Goal: Task Accomplishment & Management: Use online tool/utility

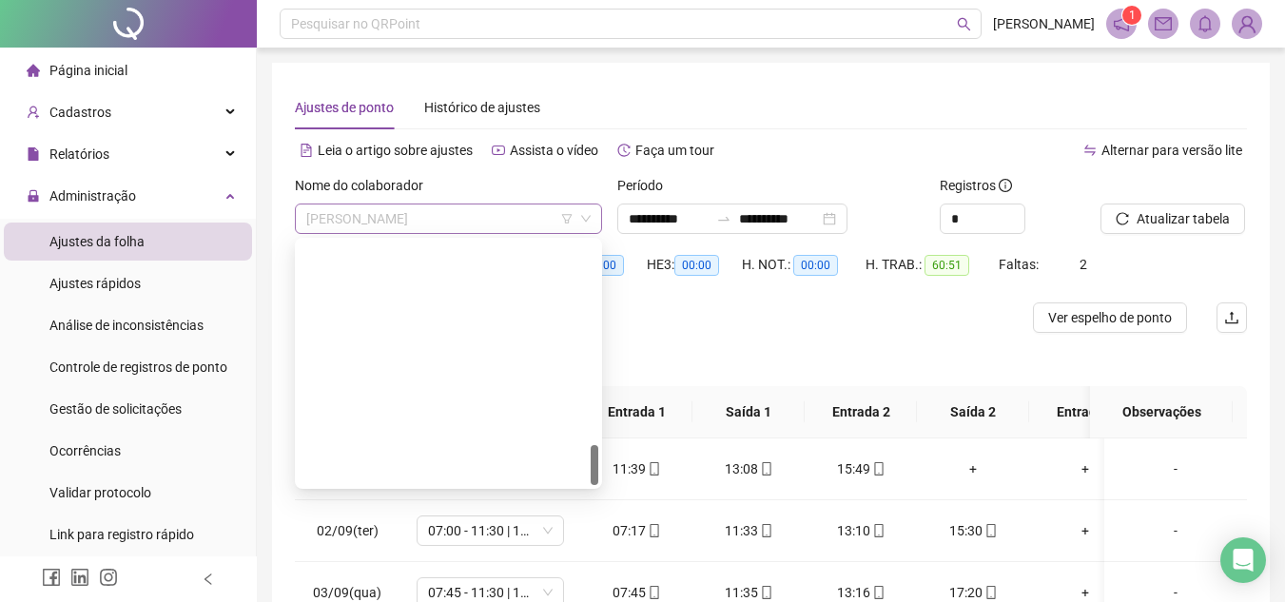
click at [427, 220] on span "[PERSON_NAME]" at bounding box center [448, 218] width 284 height 29
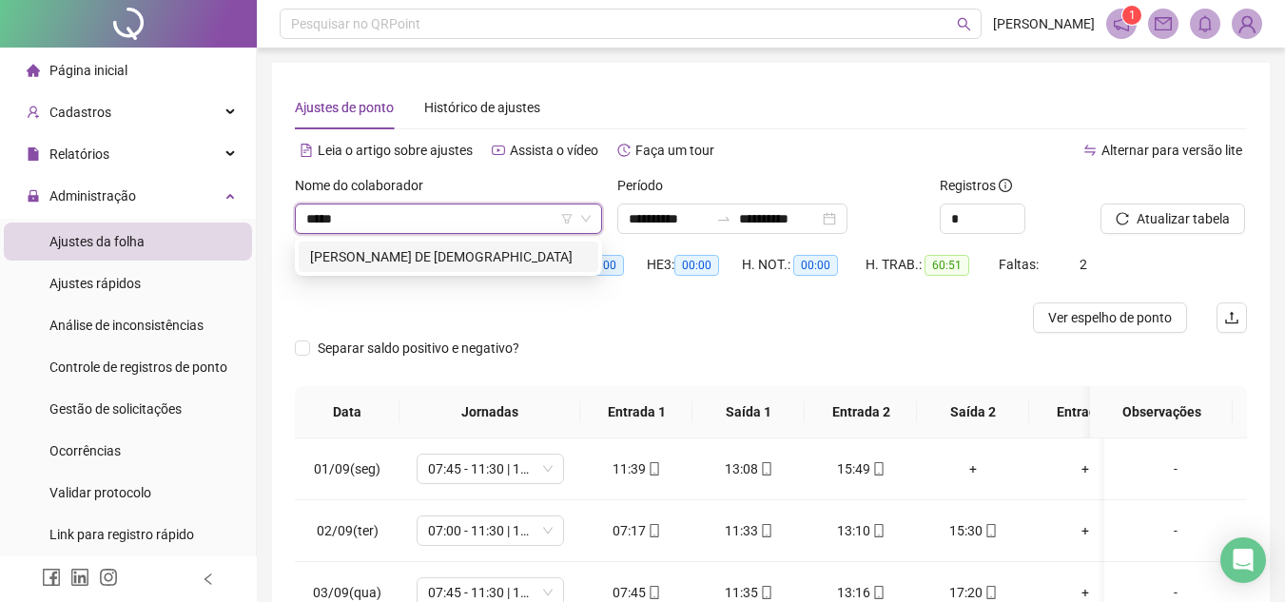
type input "******"
click at [415, 255] on div "[PERSON_NAME] DE [DEMOGRAPHIC_DATA]" at bounding box center [448, 256] width 277 height 21
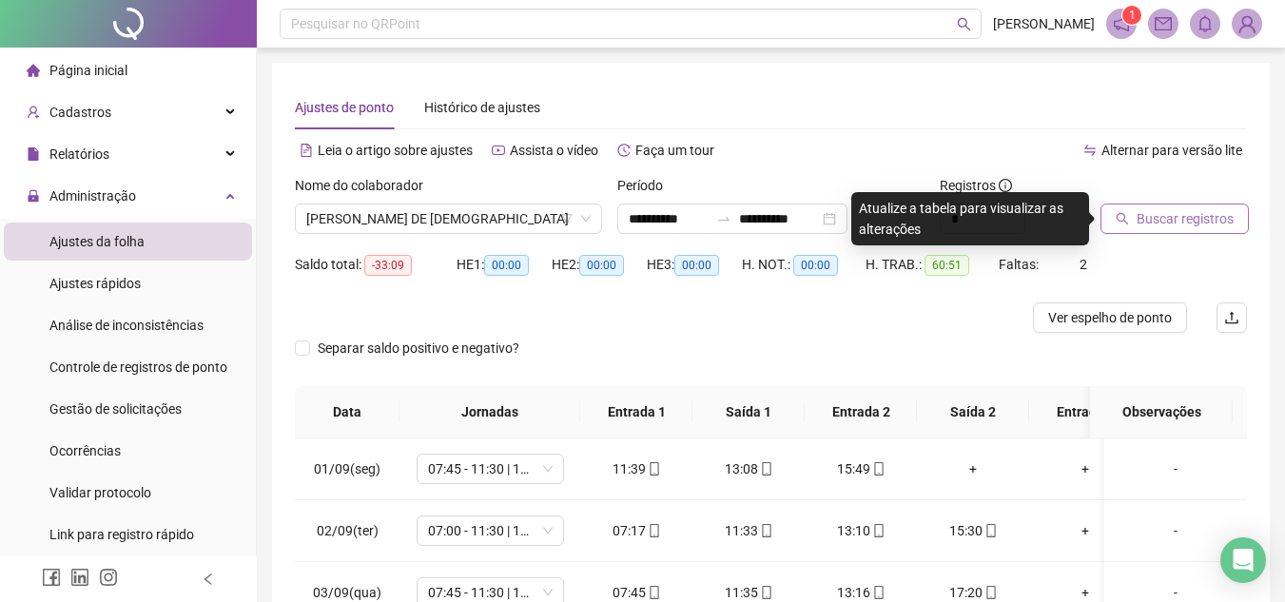
click at [1170, 217] on span "Buscar registros" at bounding box center [1184, 218] width 97 height 21
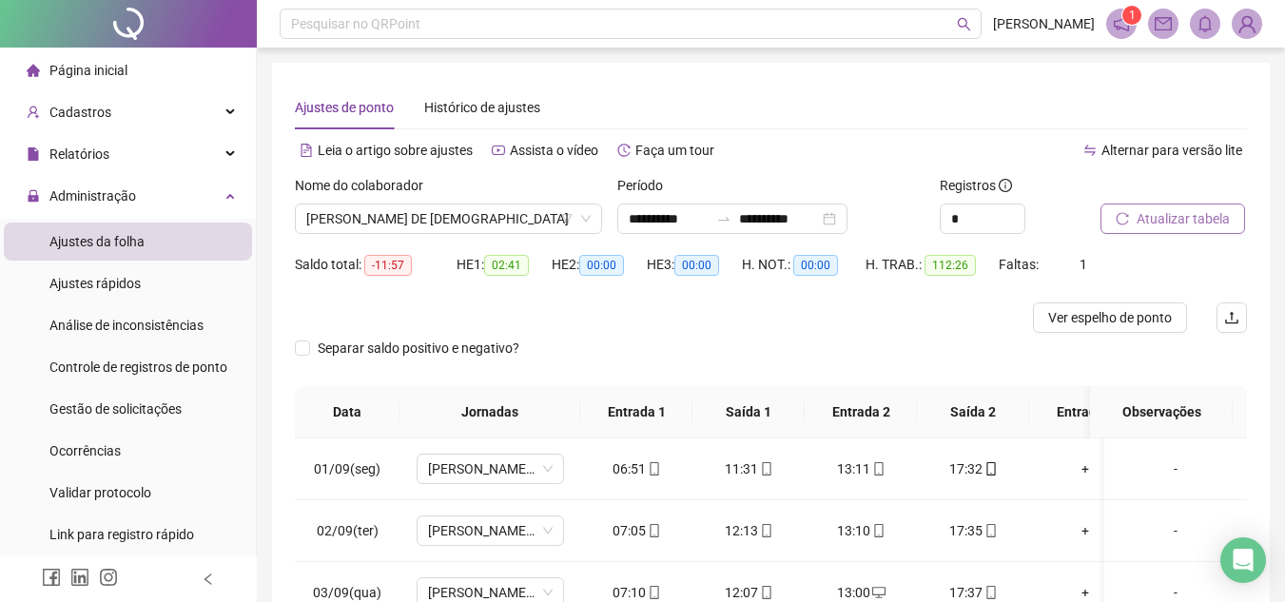
click at [1170, 217] on span "Atualizar tabela" at bounding box center [1182, 218] width 93 height 21
click at [1201, 215] on span "Atualizar tabela" at bounding box center [1182, 218] width 93 height 21
click at [1164, 223] on span "Atualizar tabela" at bounding box center [1182, 218] width 93 height 21
click at [1204, 212] on span "Atualizar tabela" at bounding box center [1182, 218] width 93 height 21
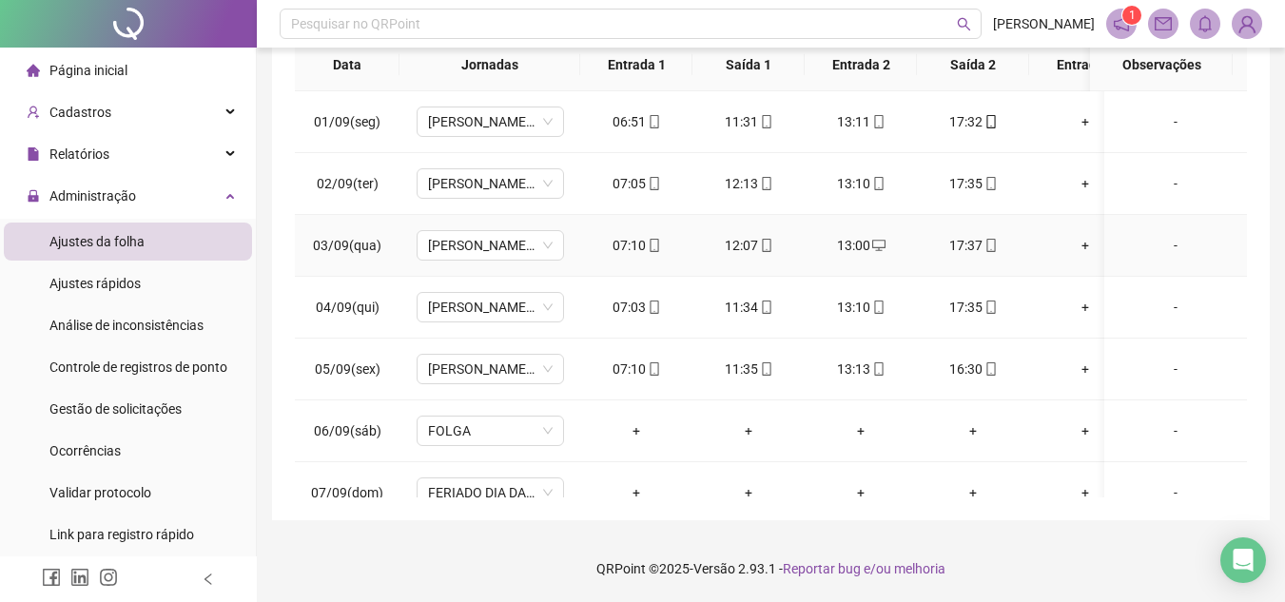
scroll to position [157, 0]
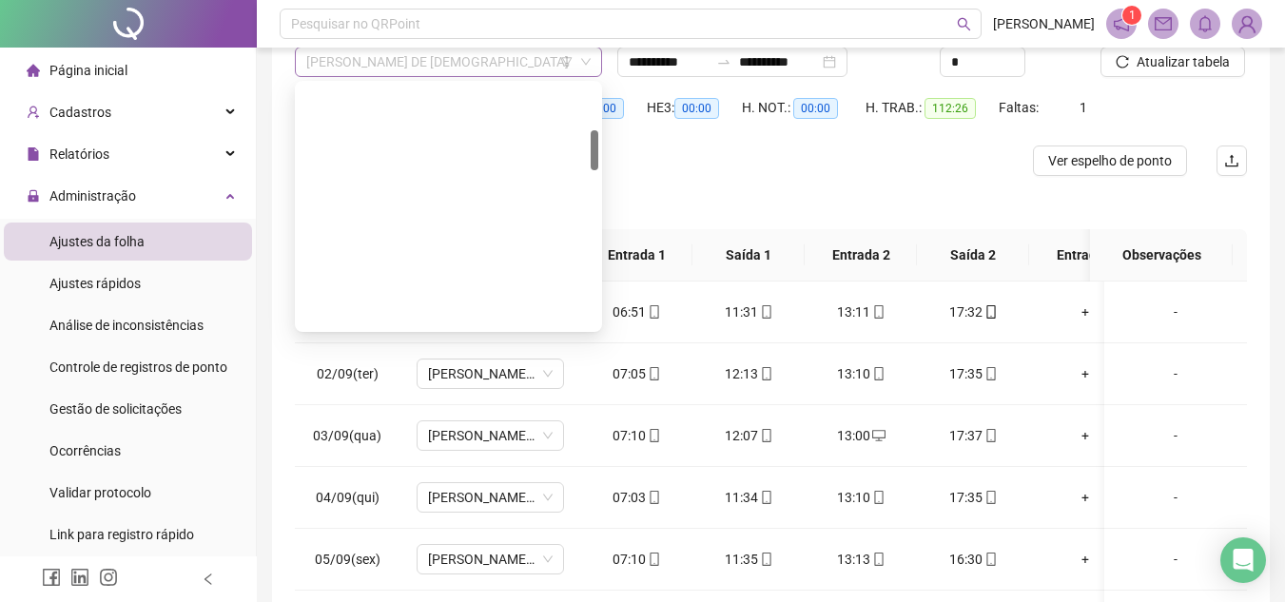
click at [476, 72] on span "[PERSON_NAME] DE [DEMOGRAPHIC_DATA]" at bounding box center [448, 62] width 284 height 29
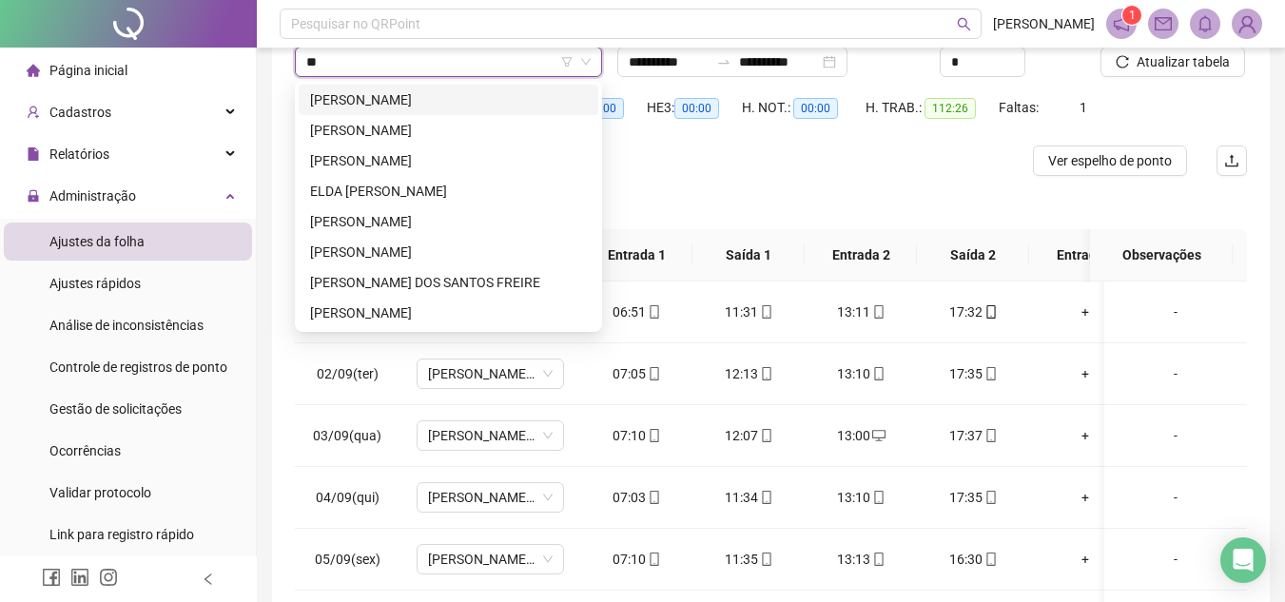
scroll to position [0, 0]
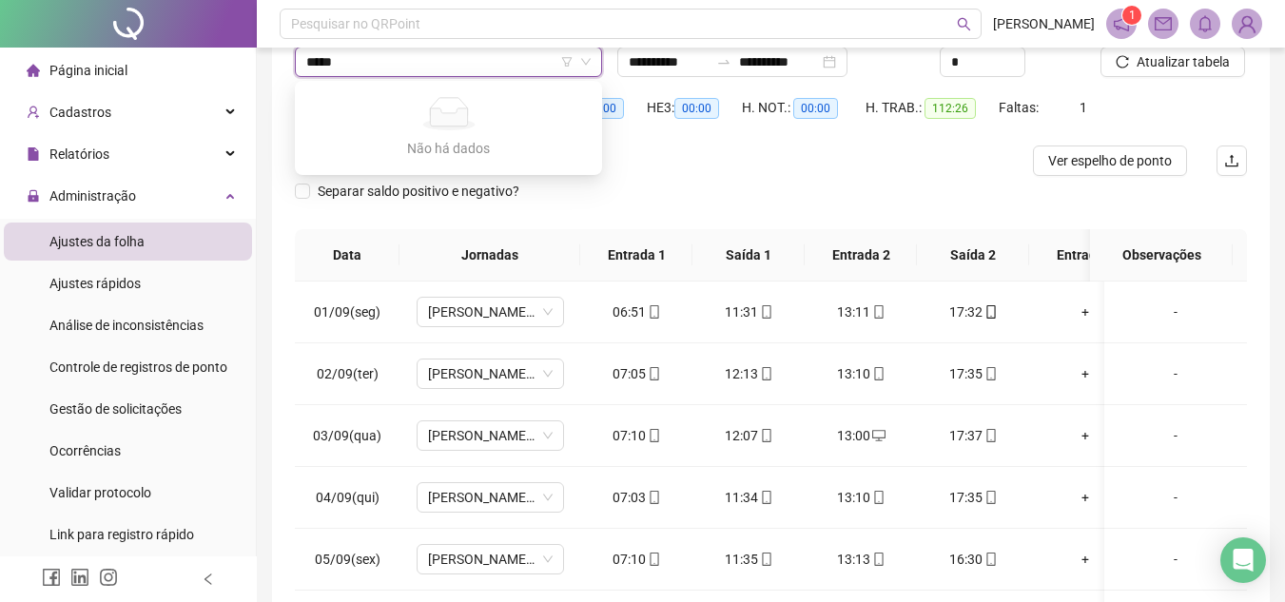
type input "******"
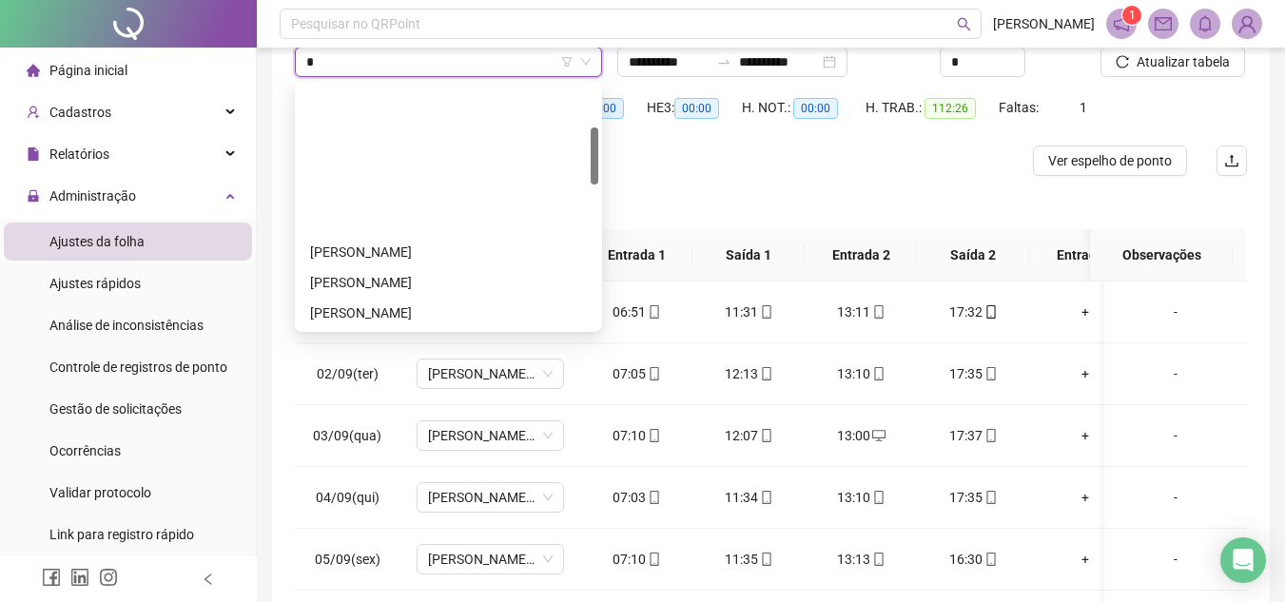
scroll to position [183, 0]
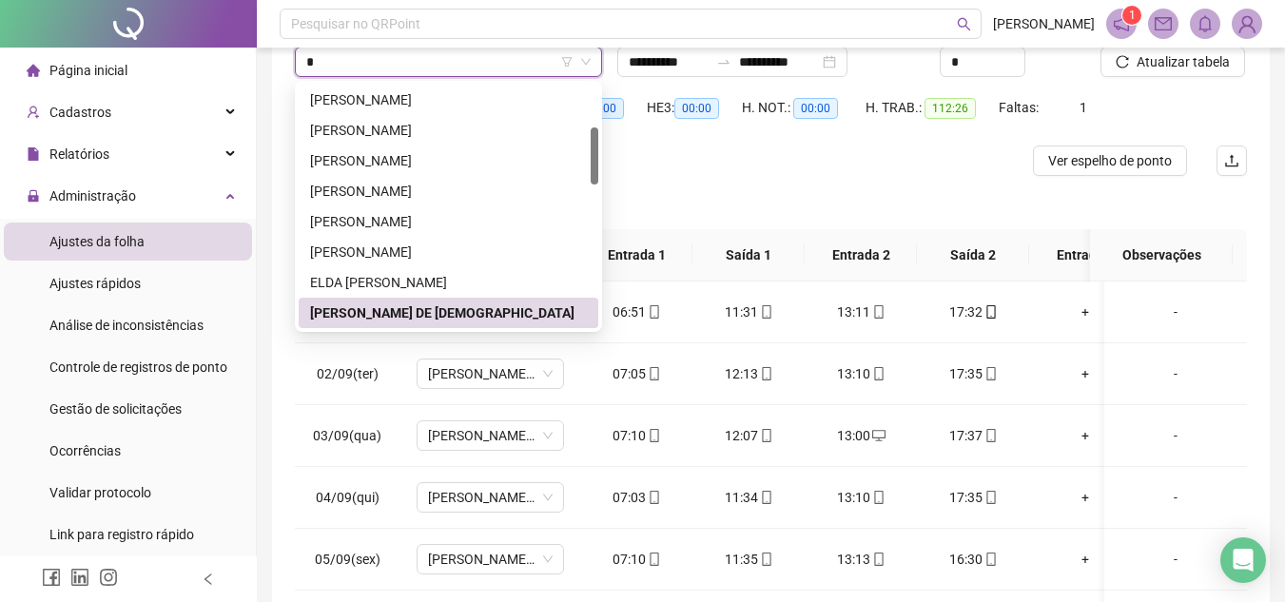
type input "**"
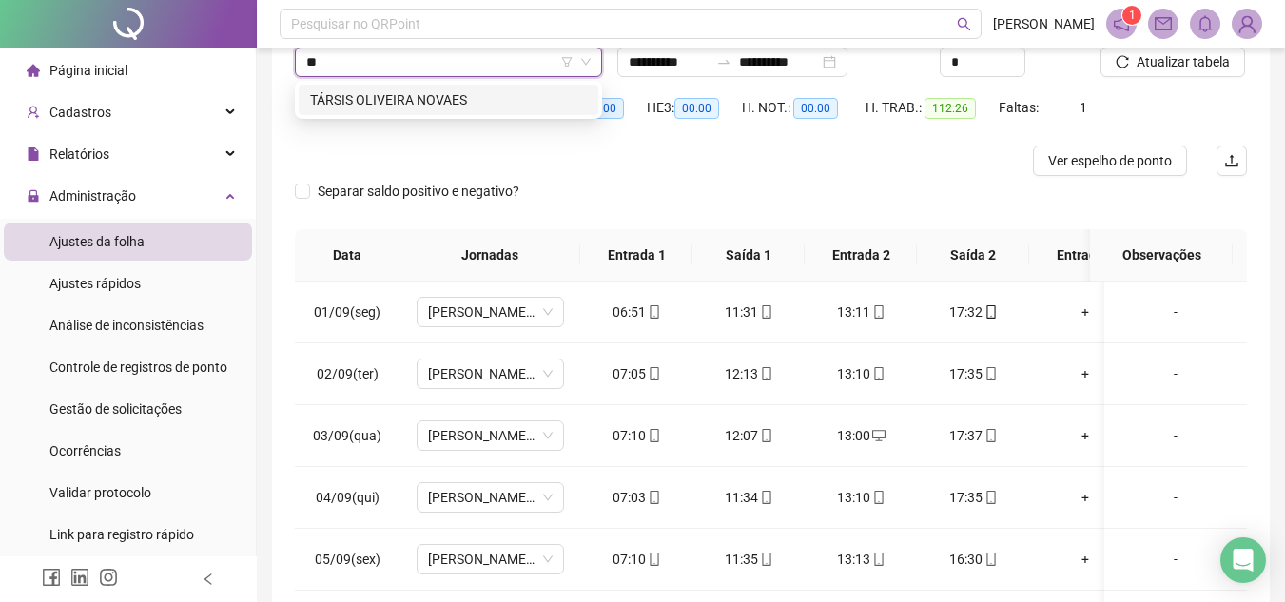
scroll to position [0, 0]
click at [476, 97] on div "TÁRSIS OLIVEIRA NOVAES" at bounding box center [448, 99] width 277 height 21
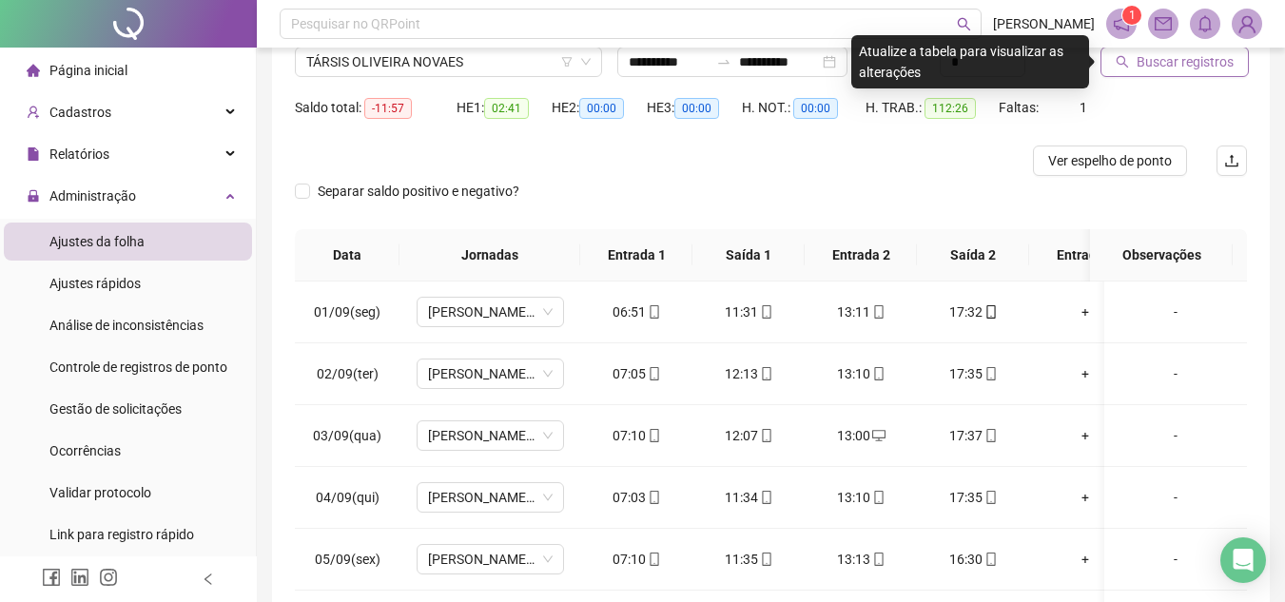
click at [1179, 73] on button "Buscar registros" at bounding box center [1174, 62] width 148 height 30
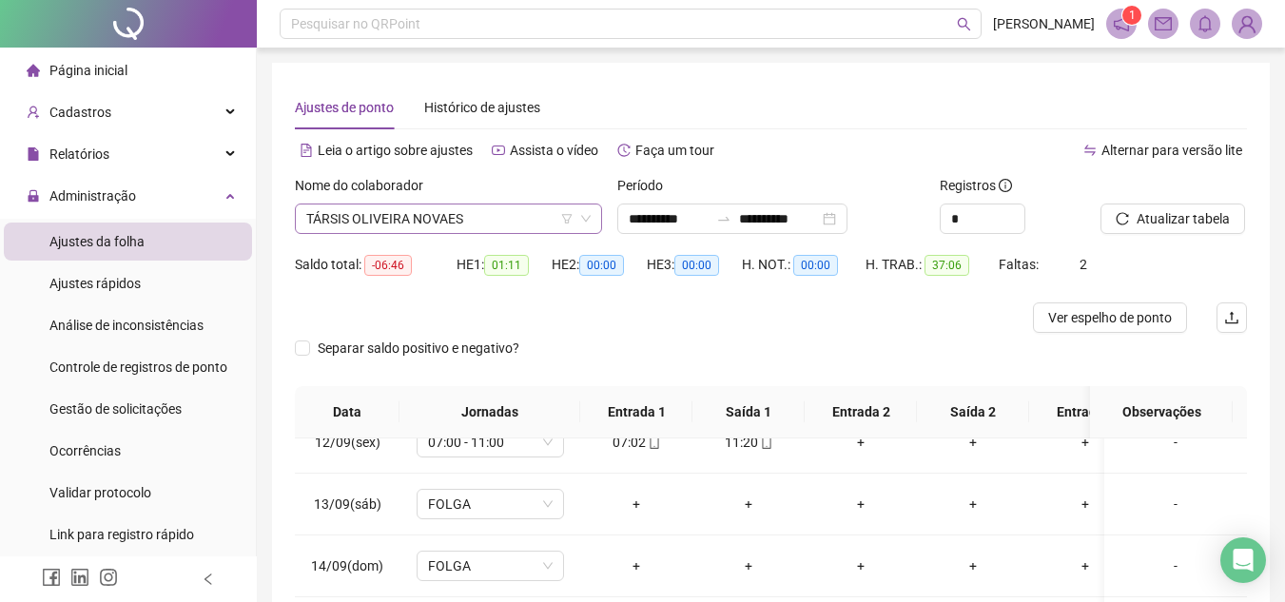
click at [420, 223] on span "TÁRSIS OLIVEIRA NOVAES" at bounding box center [448, 218] width 284 height 29
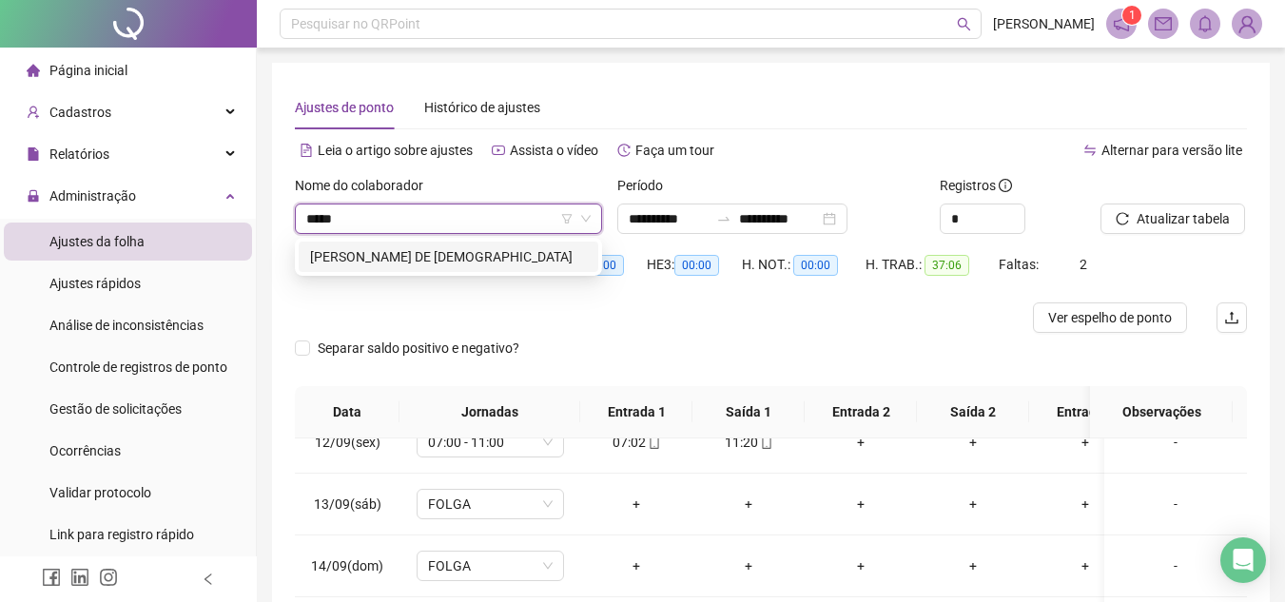
type input "******"
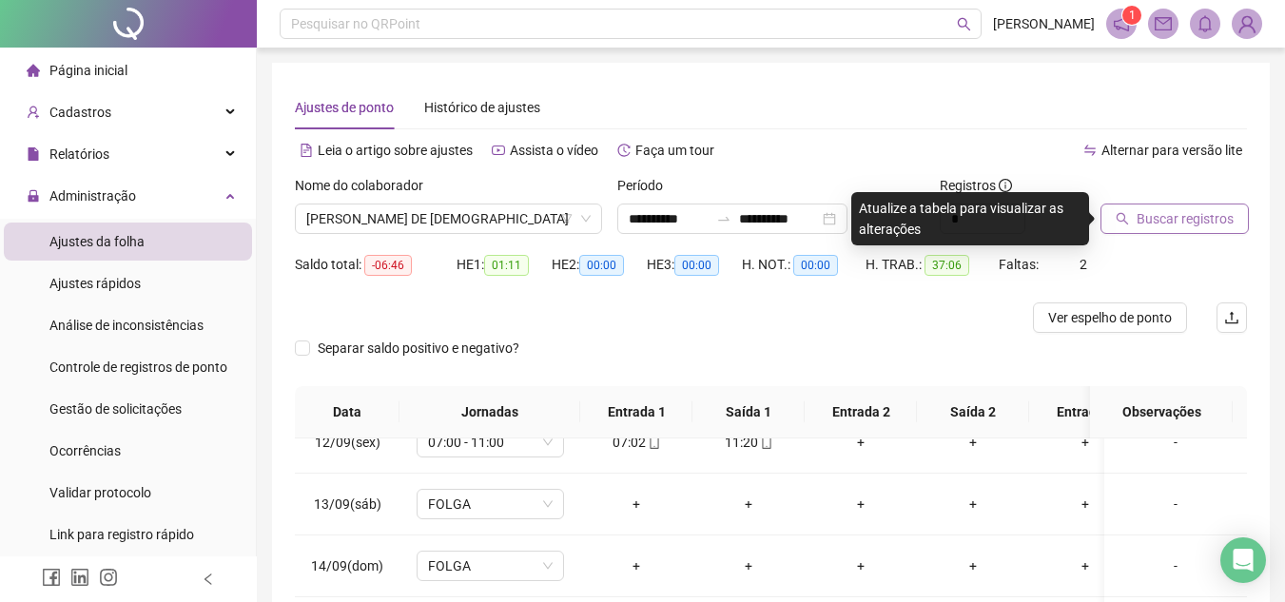
click at [1201, 220] on span "Buscar registros" at bounding box center [1184, 218] width 97 height 21
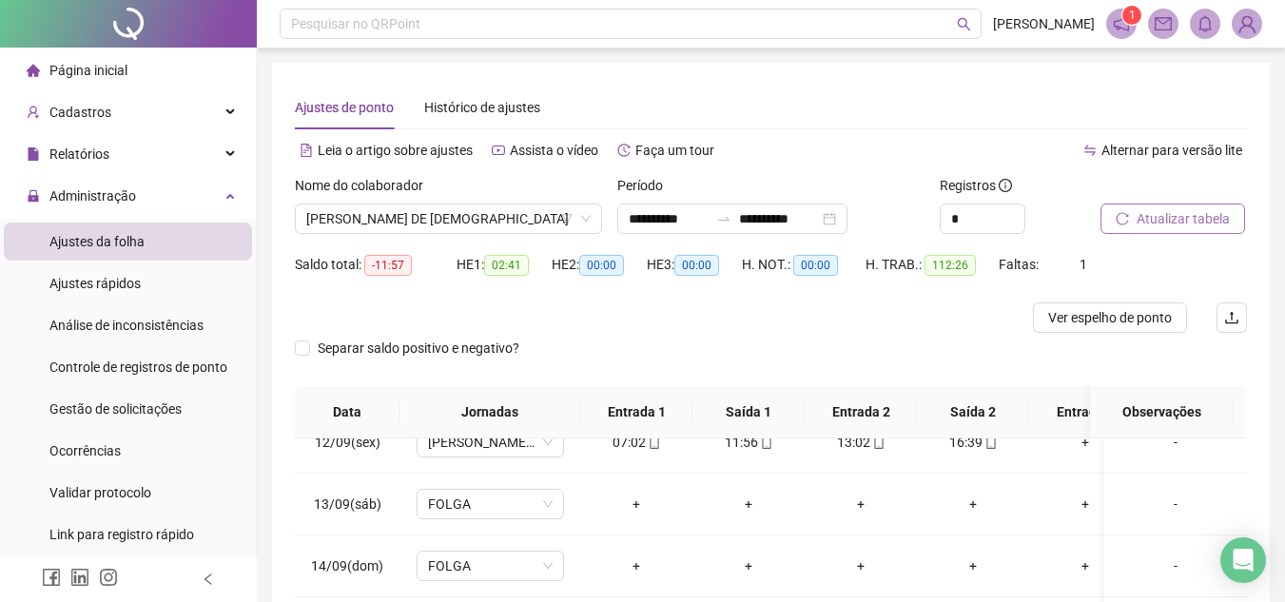
click at [1185, 224] on span "Atualizar tabela" at bounding box center [1182, 218] width 93 height 21
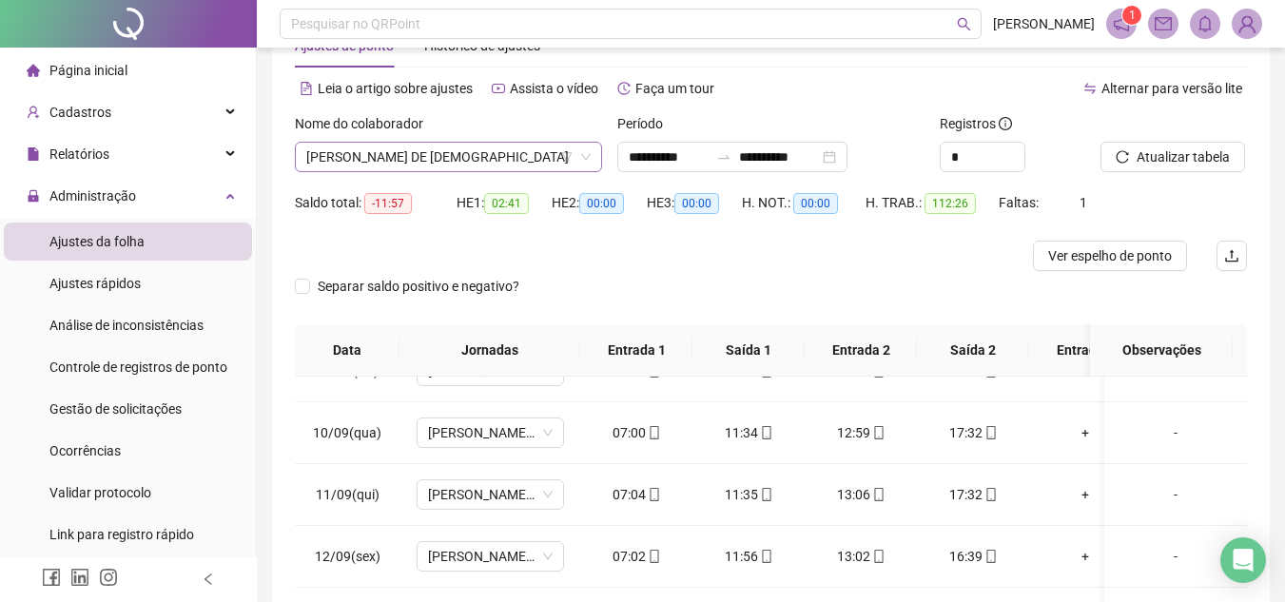
scroll to position [274, 0]
click at [506, 156] on span "[PERSON_NAME] DE [DEMOGRAPHIC_DATA]" at bounding box center [448, 157] width 284 height 29
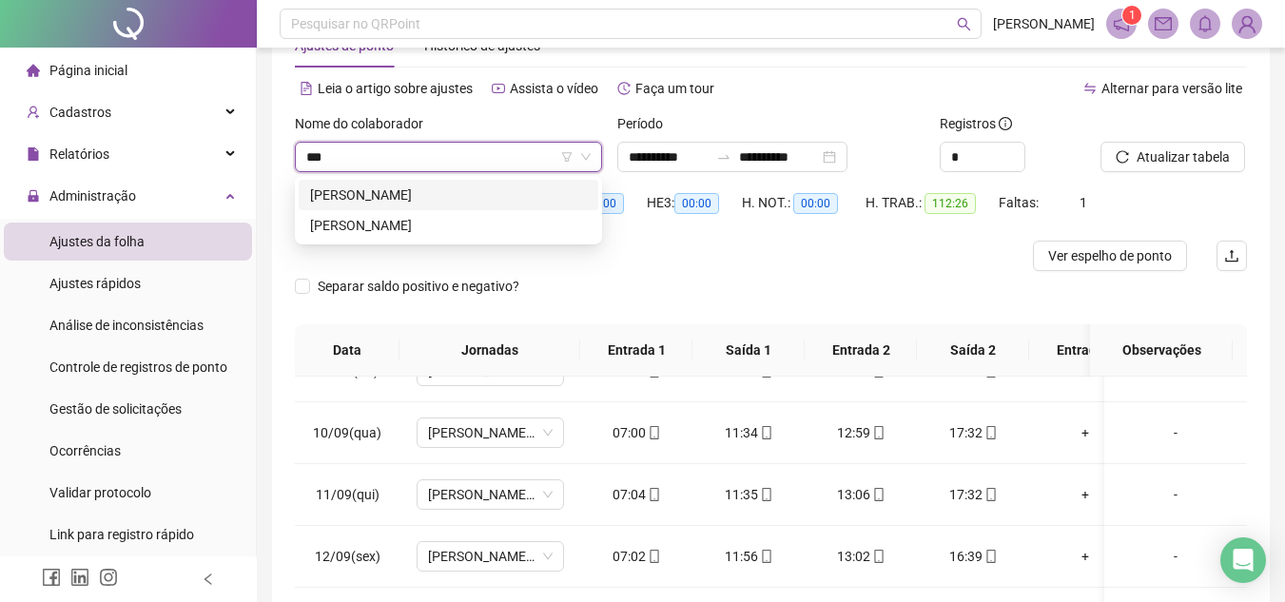
scroll to position [0, 0]
type input "*****"
click at [523, 191] on div "[PERSON_NAME]" at bounding box center [448, 194] width 277 height 21
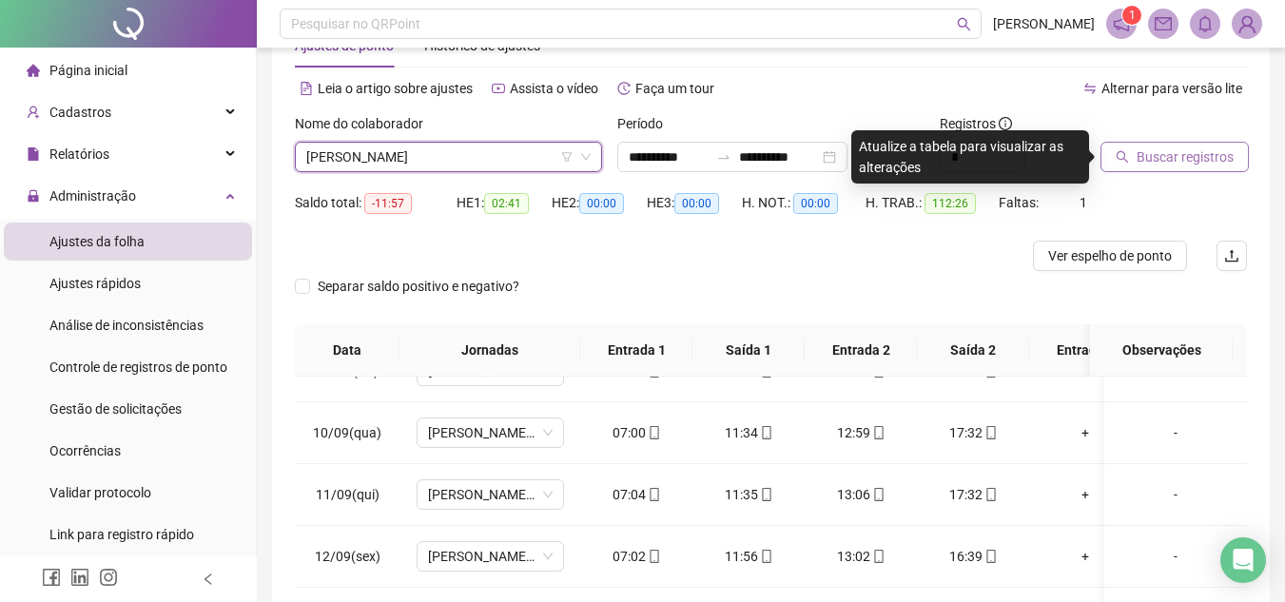
click at [1187, 167] on button "Buscar registros" at bounding box center [1174, 157] width 148 height 30
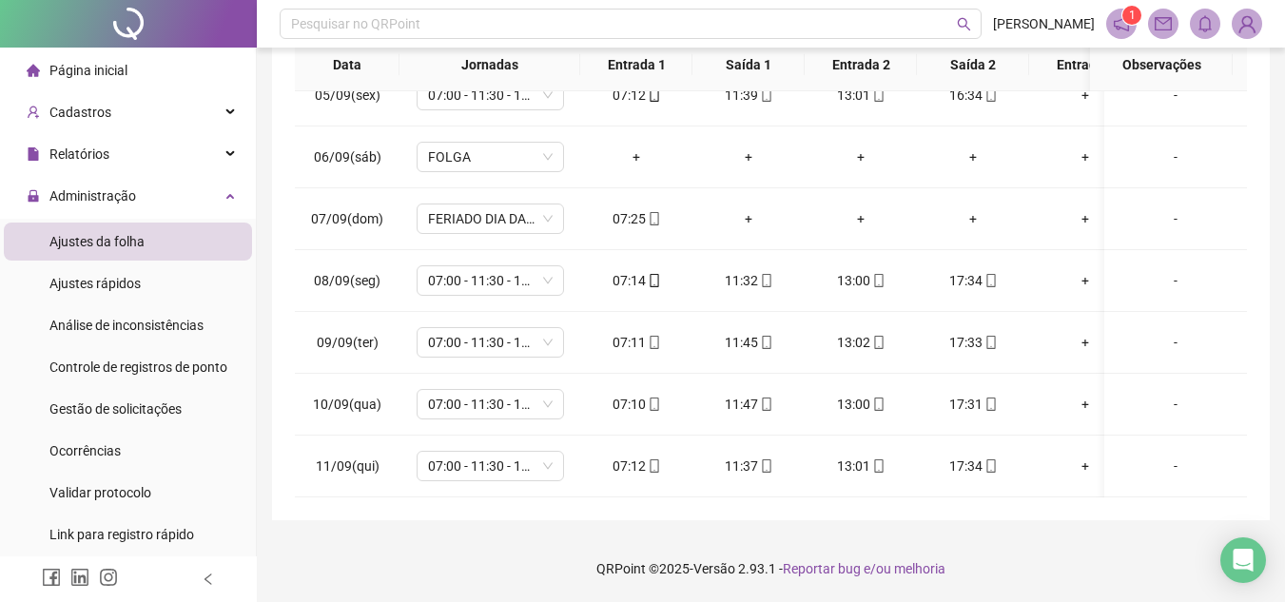
scroll to position [208, 0]
